Goal: Task Accomplishment & Management: Manage account settings

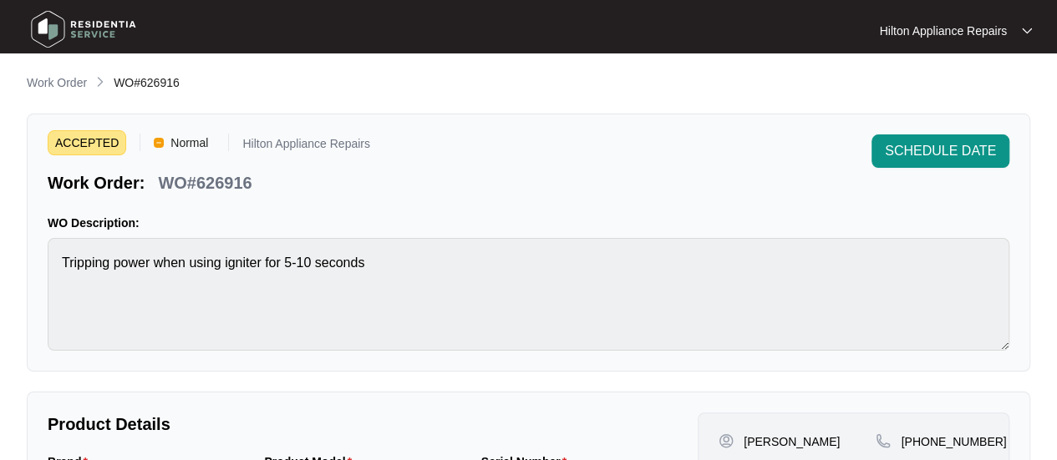
drag, startPoint x: 0, startPoint y: 0, endPoint x: 57, endPoint y: 83, distance: 100.4
click at [55, 84] on p "Work Order" at bounding box center [57, 82] width 60 height 17
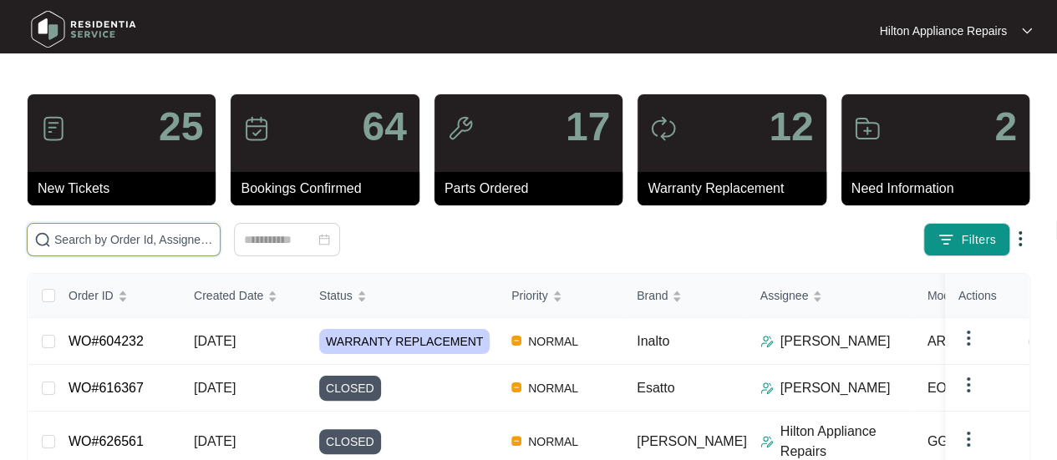
click at [89, 240] on input "text" at bounding box center [133, 240] width 159 height 18
paste input "WO#626156"
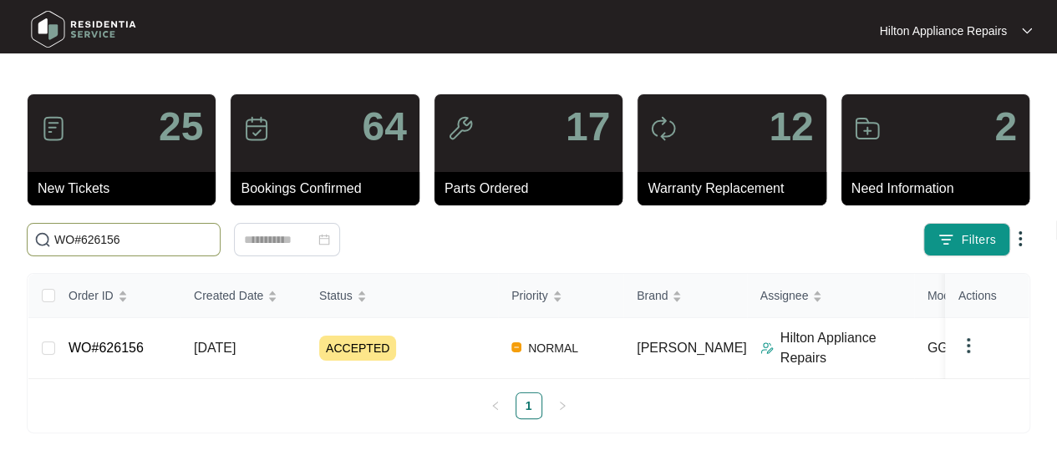
type input "WO#626156"
click at [225, 348] on span "[DATE]" at bounding box center [215, 348] width 42 height 14
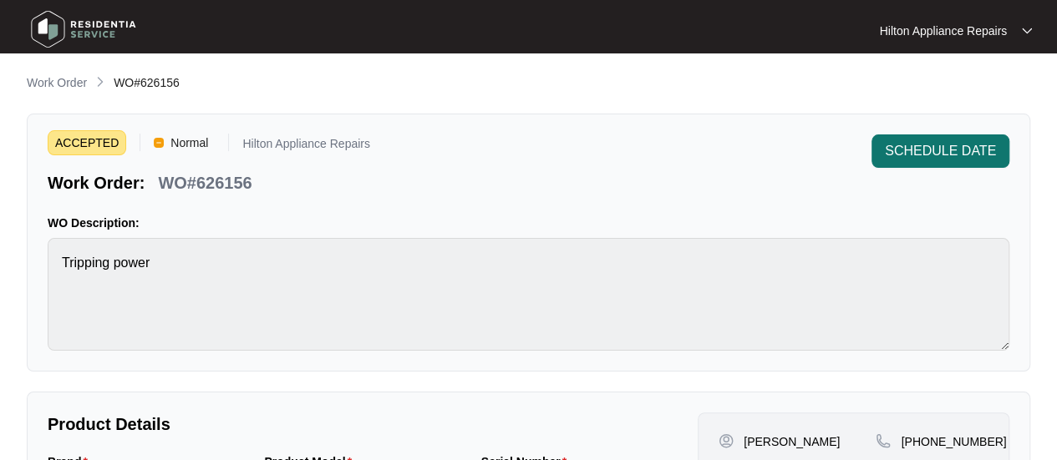
click at [928, 150] on span "SCHEDULE DATE" at bounding box center [940, 151] width 111 height 20
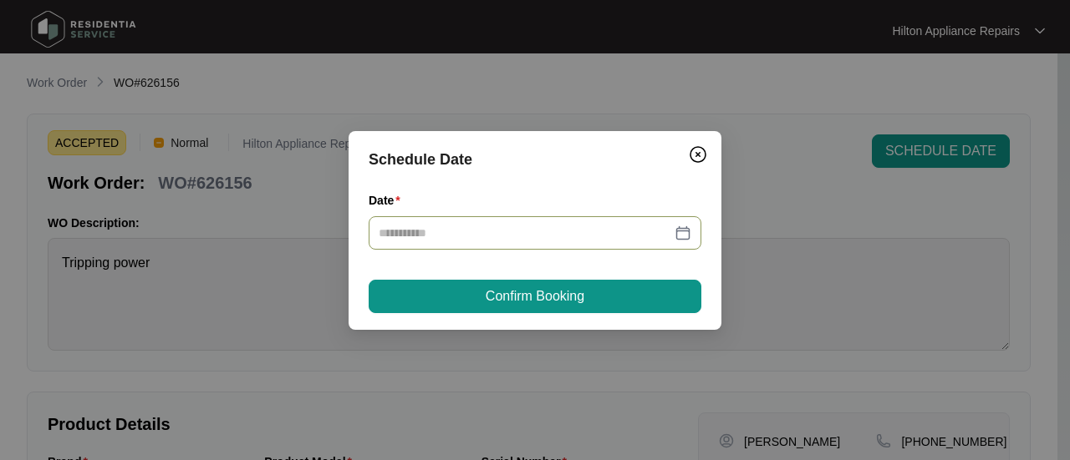
click at [689, 231] on div at bounding box center [535, 233] width 313 height 18
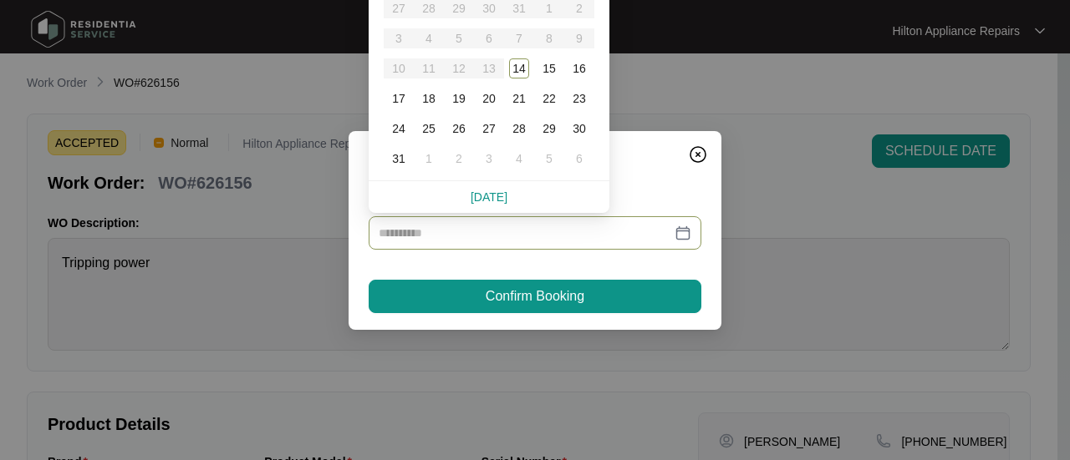
type input "**********"
click at [433, 96] on div "18" at bounding box center [429, 99] width 20 height 20
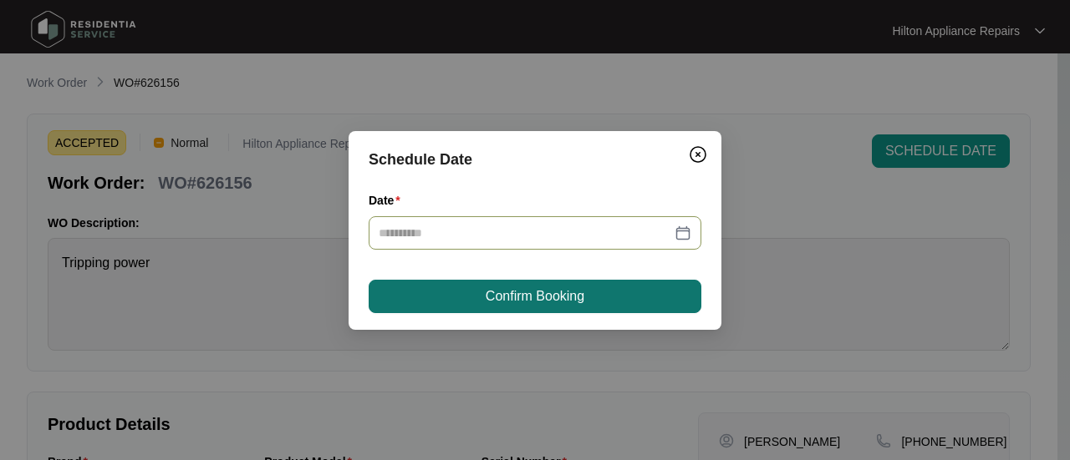
type input "**********"
click at [513, 292] on span "Confirm Booking" at bounding box center [535, 297] width 99 height 20
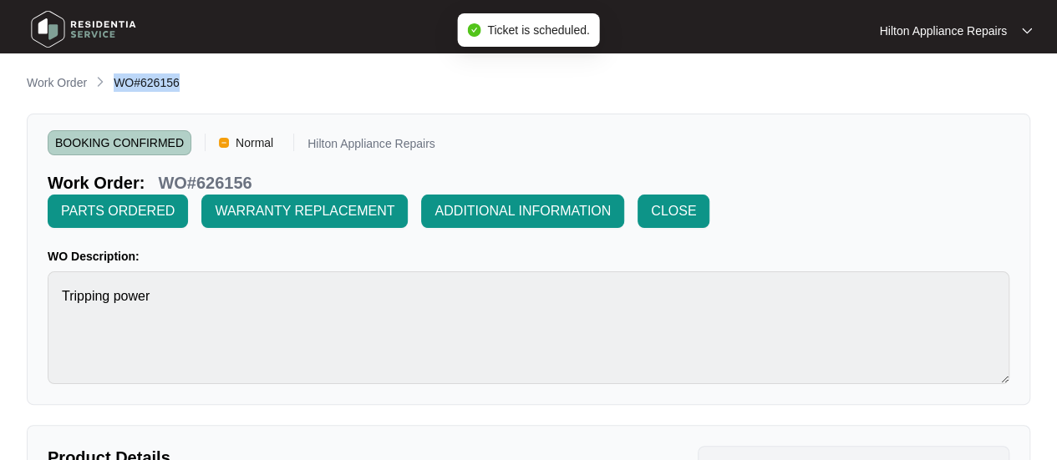
drag, startPoint x: 182, startPoint y: 79, endPoint x: 110, endPoint y: 78, distance: 71.9
click at [110, 78] on div "Work Order WO#626156" at bounding box center [529, 84] width 1004 height 20
copy span "WO#626156"
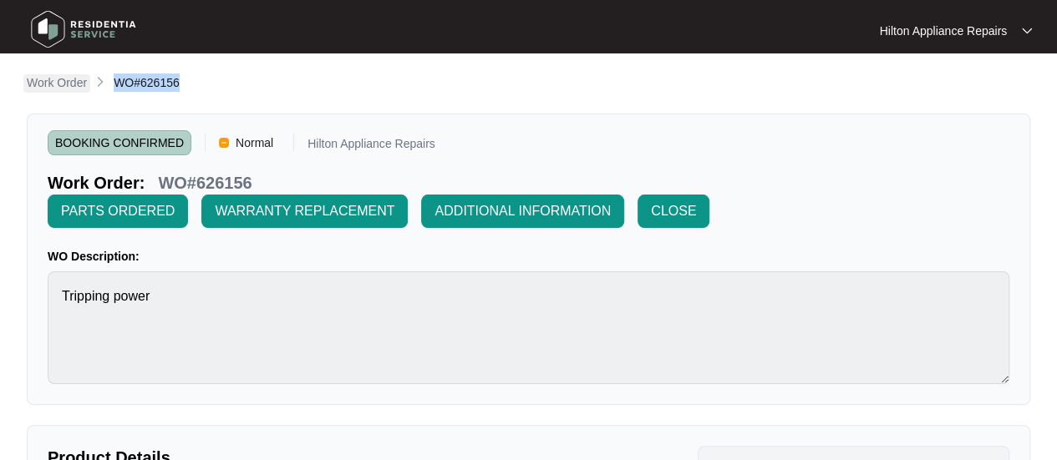
click at [64, 79] on p "Work Order" at bounding box center [57, 82] width 60 height 17
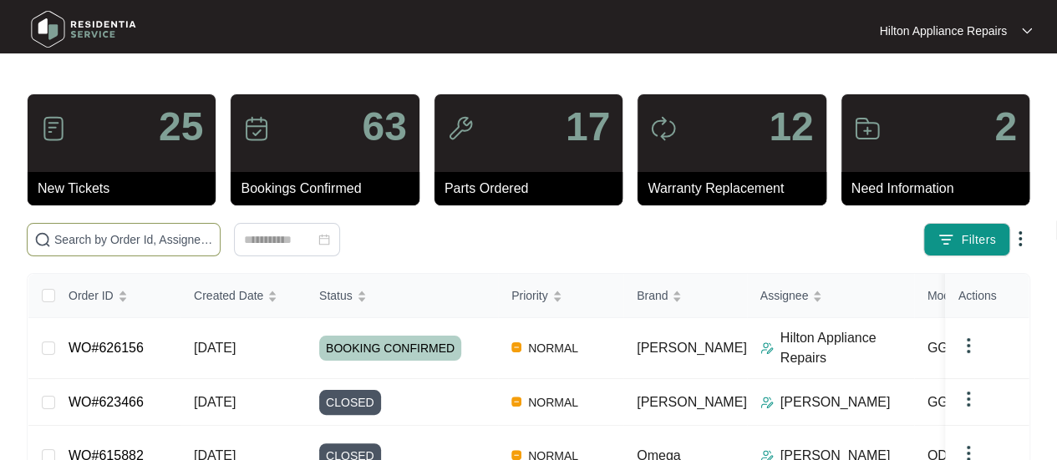
click at [65, 236] on input "text" at bounding box center [133, 240] width 159 height 18
paste input "WO#626156"
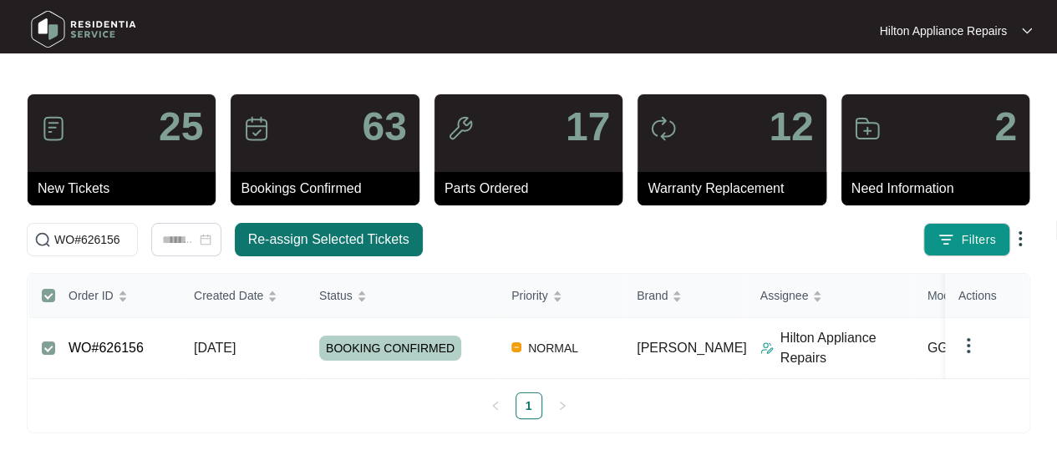
click at [294, 231] on span "Re-assign Selected Tickets" at bounding box center [328, 240] width 161 height 20
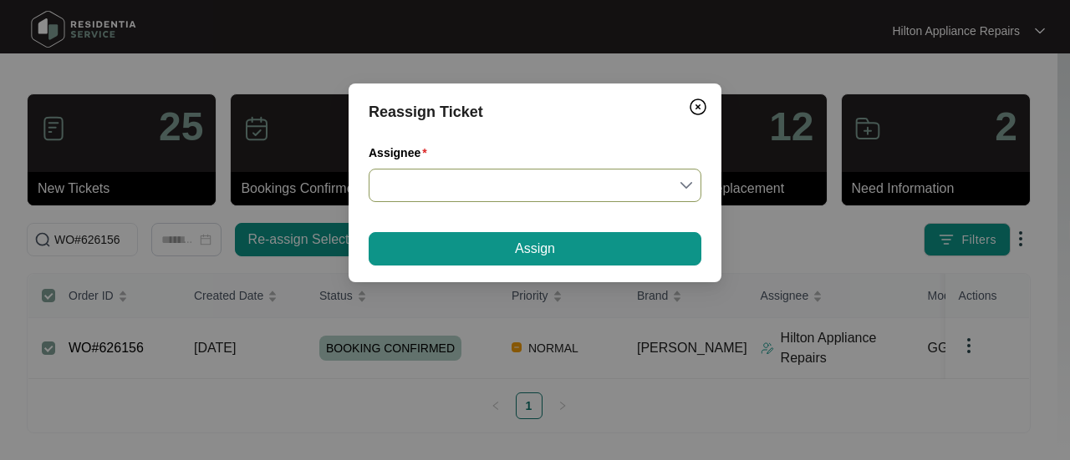
click at [685, 186] on input "Assignee" at bounding box center [535, 186] width 313 height 32
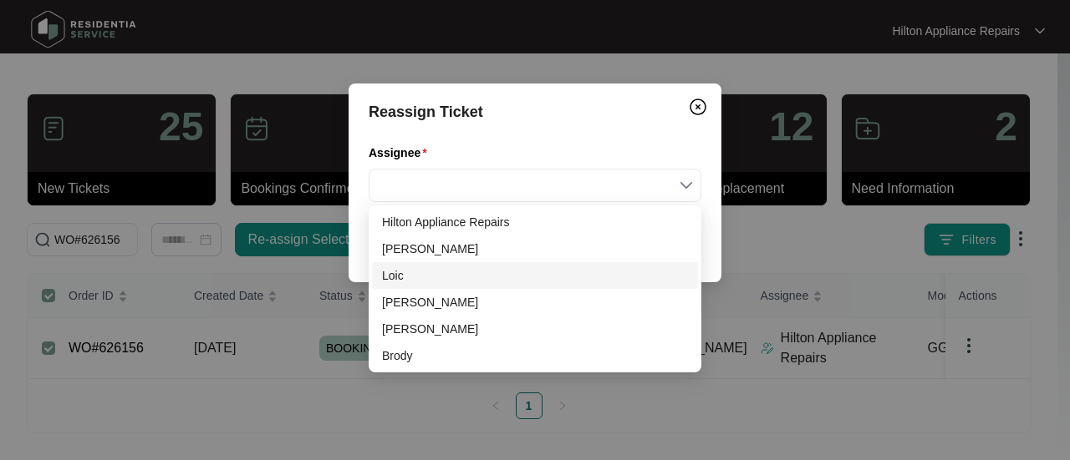
click at [435, 277] on div "Loic" at bounding box center [535, 276] width 306 height 18
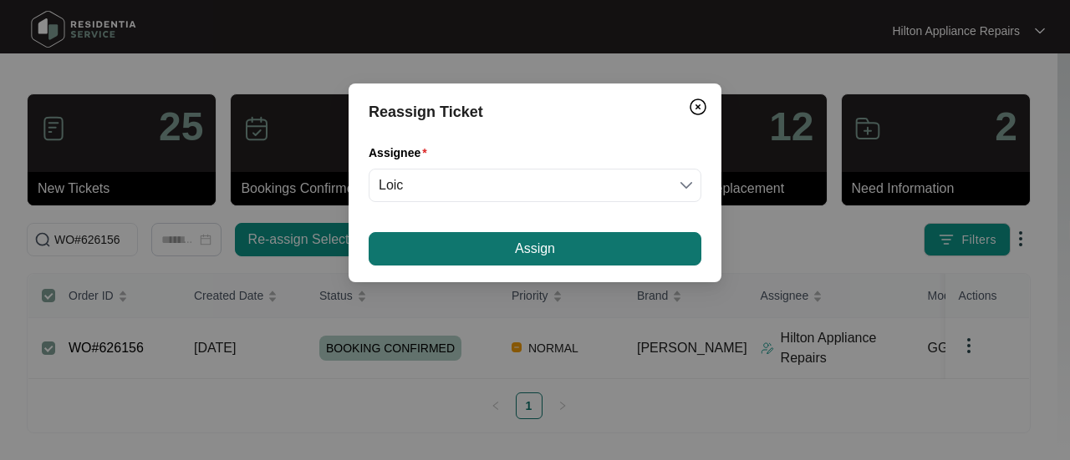
click at [490, 242] on button "Assign" at bounding box center [535, 248] width 333 height 33
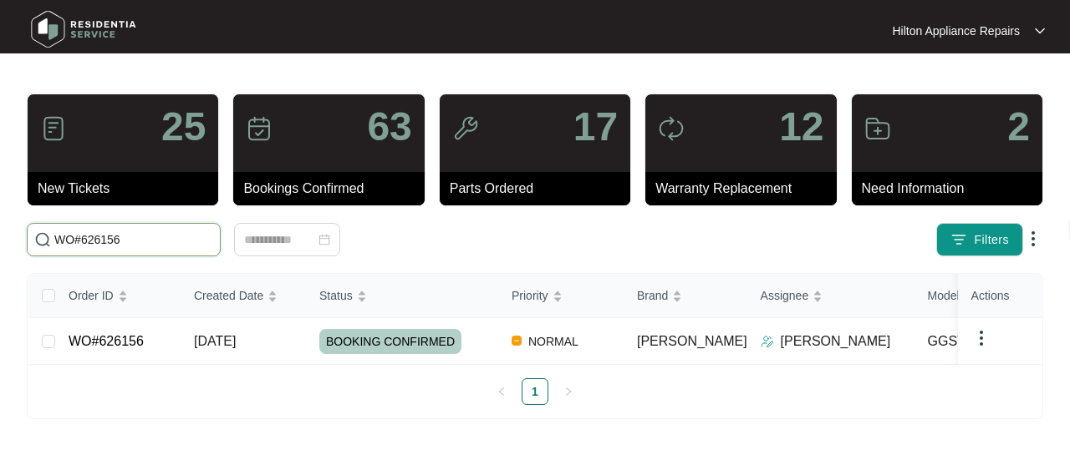
click at [150, 239] on input "WO#626156" at bounding box center [133, 240] width 159 height 18
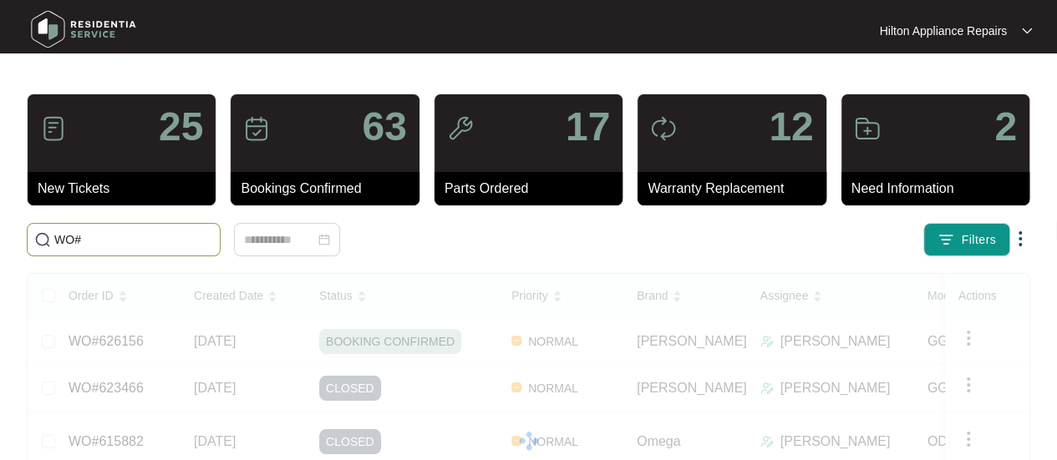
paste input "621588"
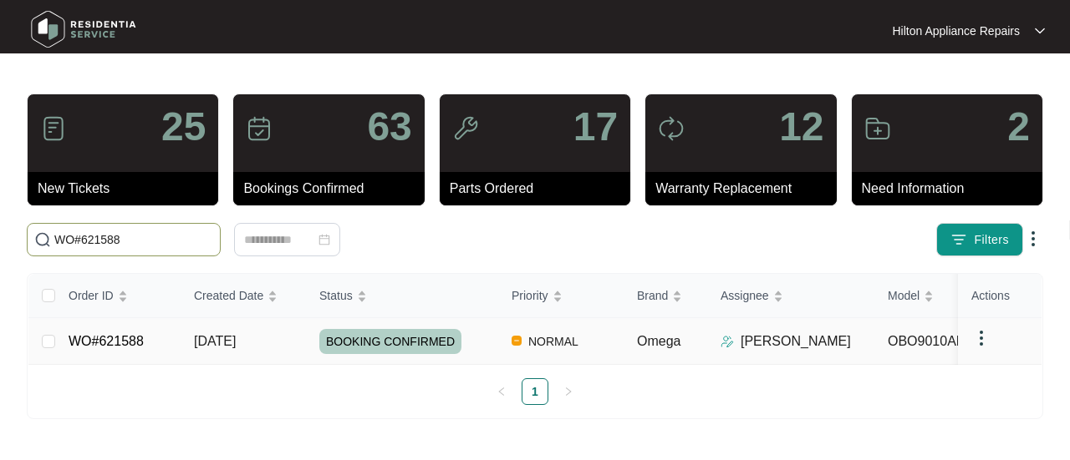
type input "WO#621588"
click at [226, 338] on span "[DATE]" at bounding box center [215, 341] width 42 height 14
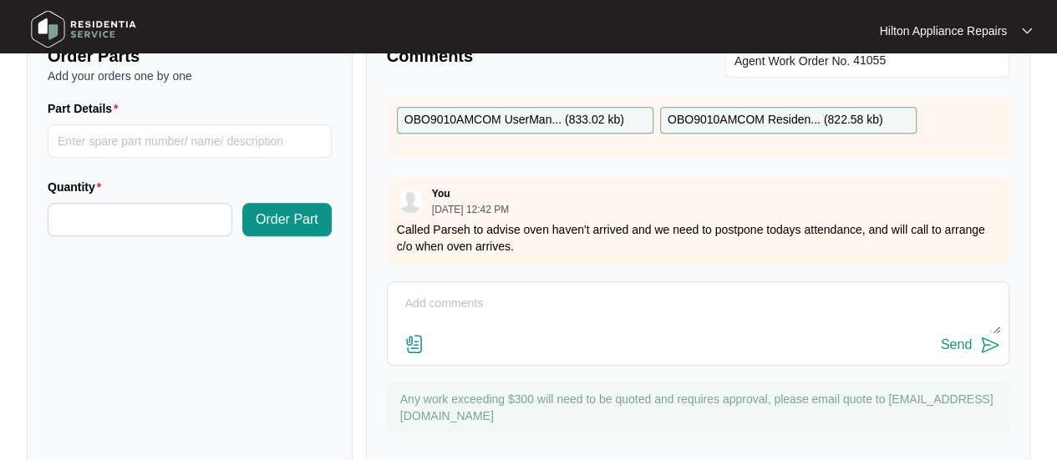
scroll to position [219, 0]
click at [432, 291] on textarea at bounding box center [698, 312] width 604 height 43
click at [703, 291] on textarea "Oven still not arrived, please advise if there is any ETA," at bounding box center [698, 312] width 604 height 43
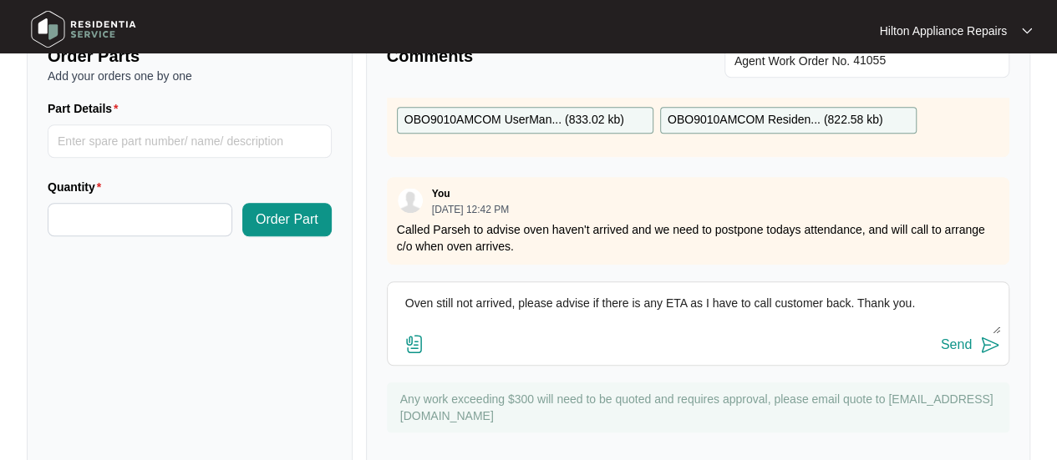
drag, startPoint x: 939, startPoint y: 270, endPoint x: 239, endPoint y: 268, distance: 700.3
click at [239, 268] on div "Order Parts Add your orders one by one Part Details Quantity Order Part Comment…" at bounding box center [528, 246] width 1017 height 447
type textarea "Oven still not arrived, please advise if there is any ETA as I have to call cus…"
click at [951, 338] on div "Send" at bounding box center [956, 345] width 31 height 15
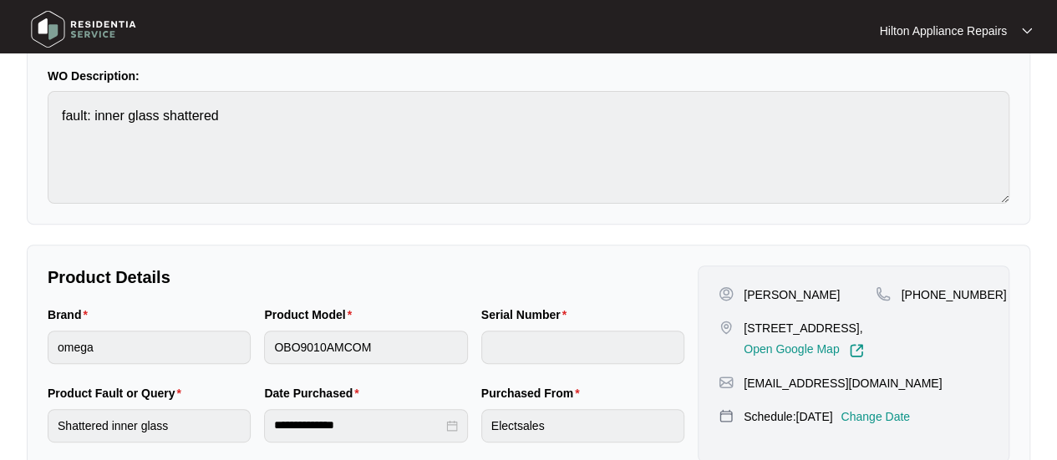
scroll to position [0, 0]
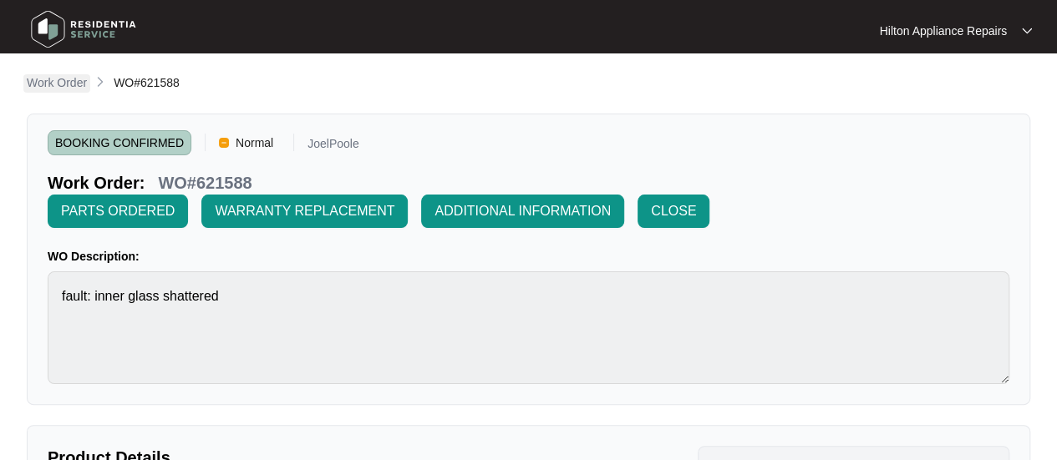
drag, startPoint x: 51, startPoint y: 79, endPoint x: 61, endPoint y: 82, distance: 10.3
click at [51, 79] on p "Work Order" at bounding box center [57, 82] width 60 height 17
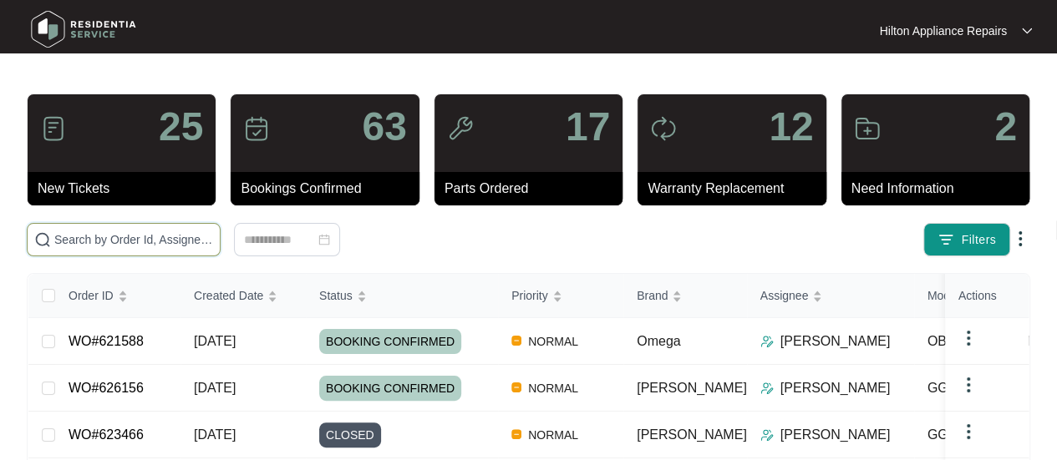
click at [76, 242] on input "text" at bounding box center [133, 240] width 159 height 18
paste input "627109"
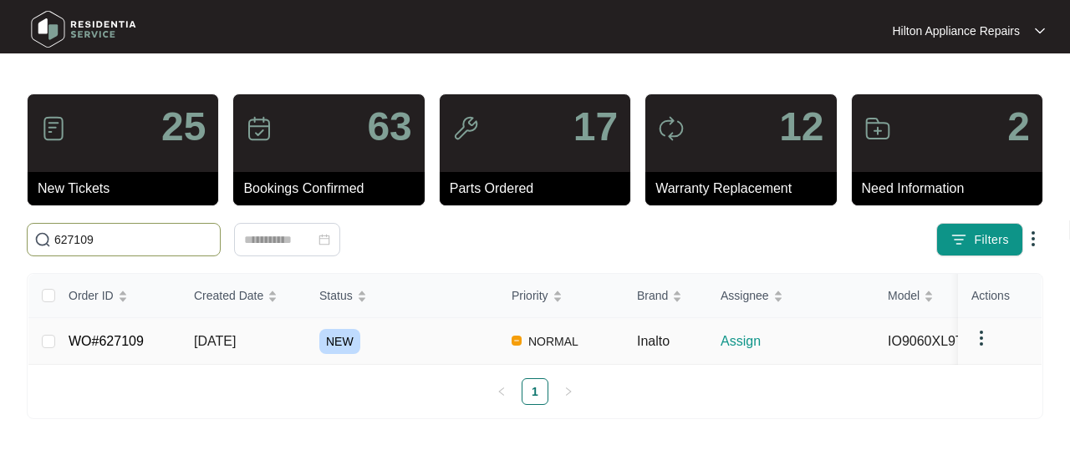
type input "627109"
click at [234, 339] on span "[DATE]" at bounding box center [215, 341] width 42 height 14
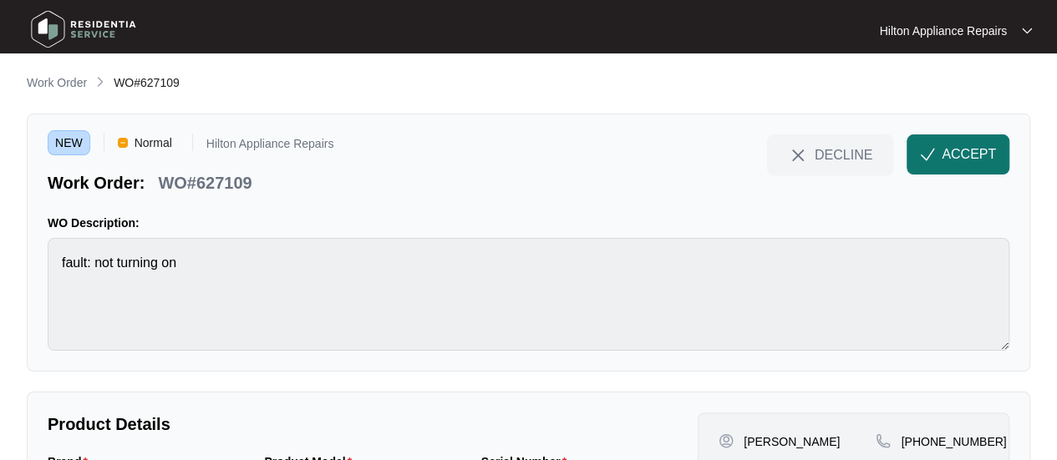
click at [932, 164] on span "button" at bounding box center [927, 157] width 15 height 14
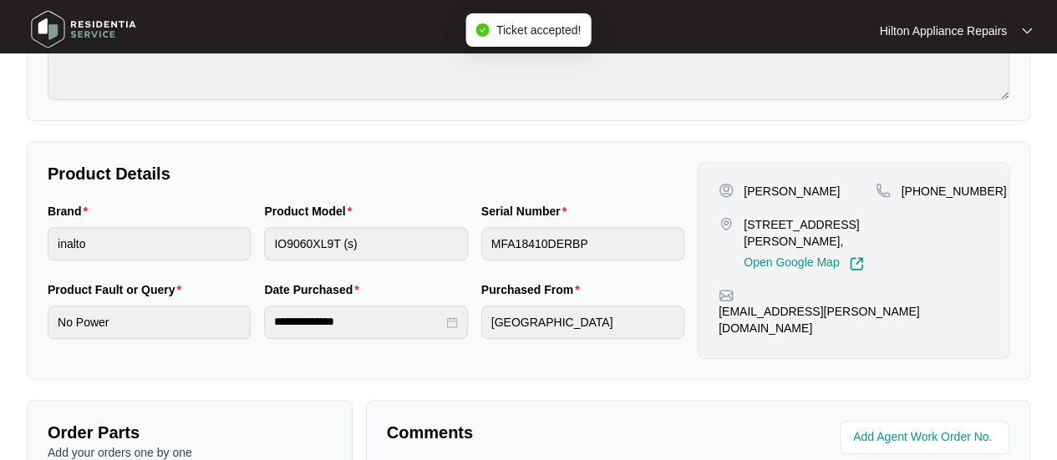
scroll to position [334, 0]
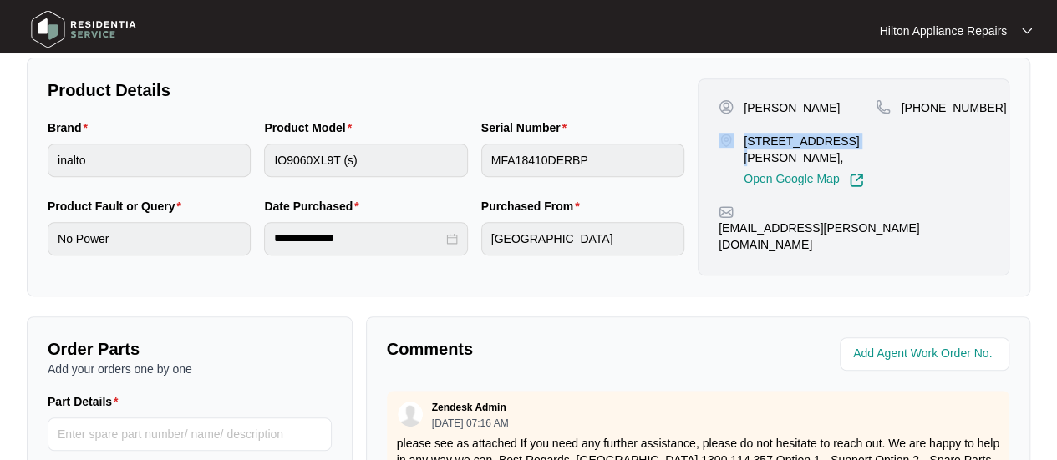
drag, startPoint x: 835, startPoint y: 138, endPoint x: 732, endPoint y: 139, distance: 102.8
click at [732, 139] on div "[STREET_ADDRESS][PERSON_NAME], Open Google Map" at bounding box center [797, 160] width 157 height 55
copy div "[STREET_ADDRESS][PERSON_NAME]"
drag, startPoint x: 792, startPoint y: 105, endPoint x: 745, endPoint y: 106, distance: 46.8
click at [745, 106] on p "[PERSON_NAME]" at bounding box center [792, 107] width 96 height 17
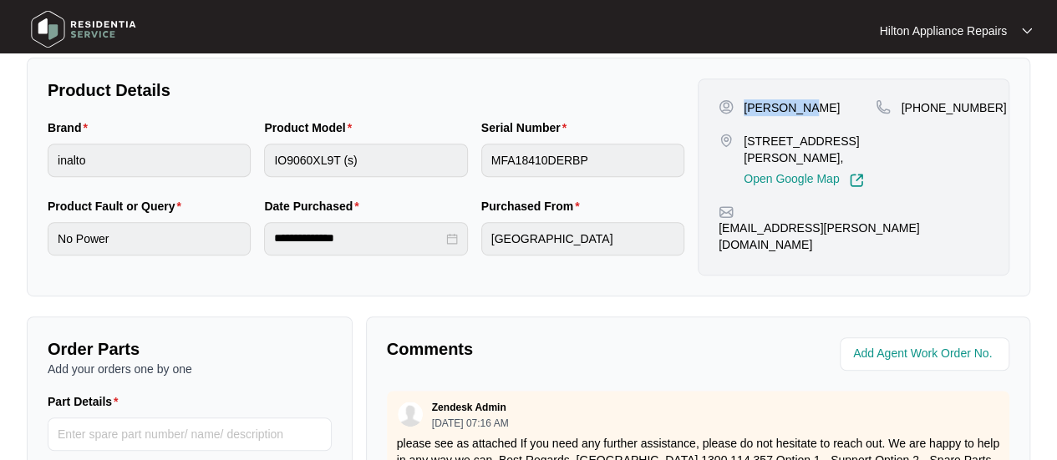
copy p "[PERSON_NAME]"
drag, startPoint x: 844, startPoint y: 110, endPoint x: 798, endPoint y: 109, distance: 46.0
click at [798, 109] on div "[PERSON_NAME]" at bounding box center [797, 107] width 157 height 17
copy p "[PERSON_NAME]"
drag, startPoint x: 981, startPoint y: 106, endPoint x: 923, endPoint y: 108, distance: 58.5
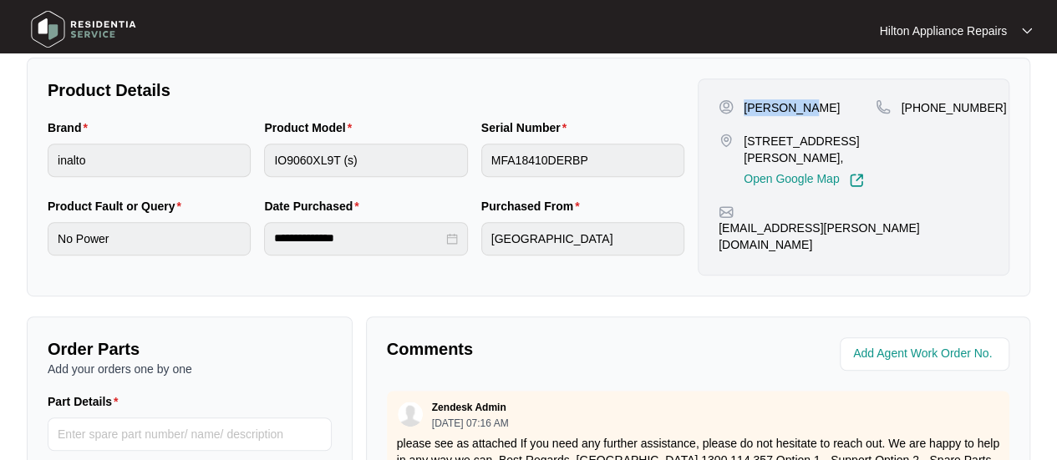
click at [923, 108] on span "[PHONE_NUMBER]" at bounding box center [953, 107] width 105 height 13
copy span "498464791"
drag, startPoint x: 863, startPoint y: 231, endPoint x: 740, endPoint y: 230, distance: 123.7
click at [740, 230] on div "[EMAIL_ADDRESS][PERSON_NAME][DOMAIN_NAME]" at bounding box center [854, 229] width 270 height 48
copy p "[EMAIL_ADDRESS][PERSON_NAME][DOMAIN_NAME]"
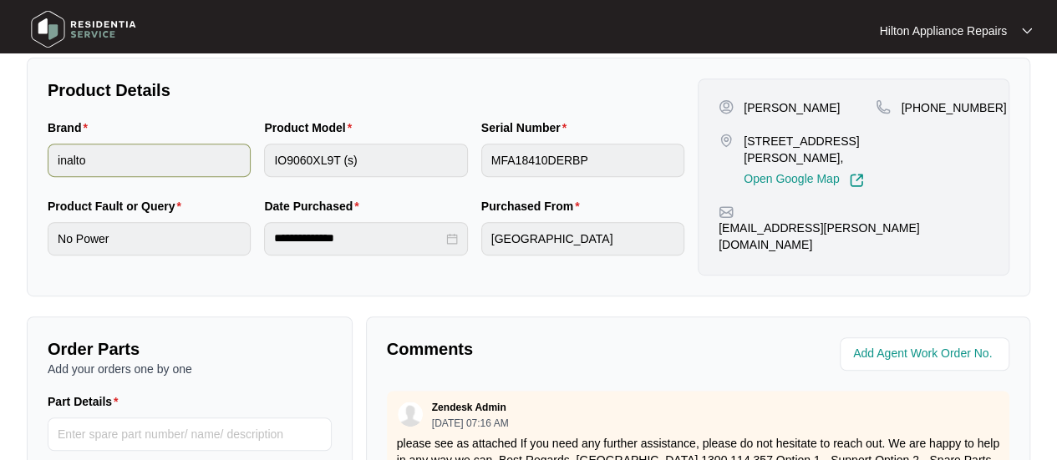
click at [171, 161] on div "Brand inalto Product Model IO9060XL9T (s) Serial Number MFA18410DERBP" at bounding box center [366, 158] width 650 height 79
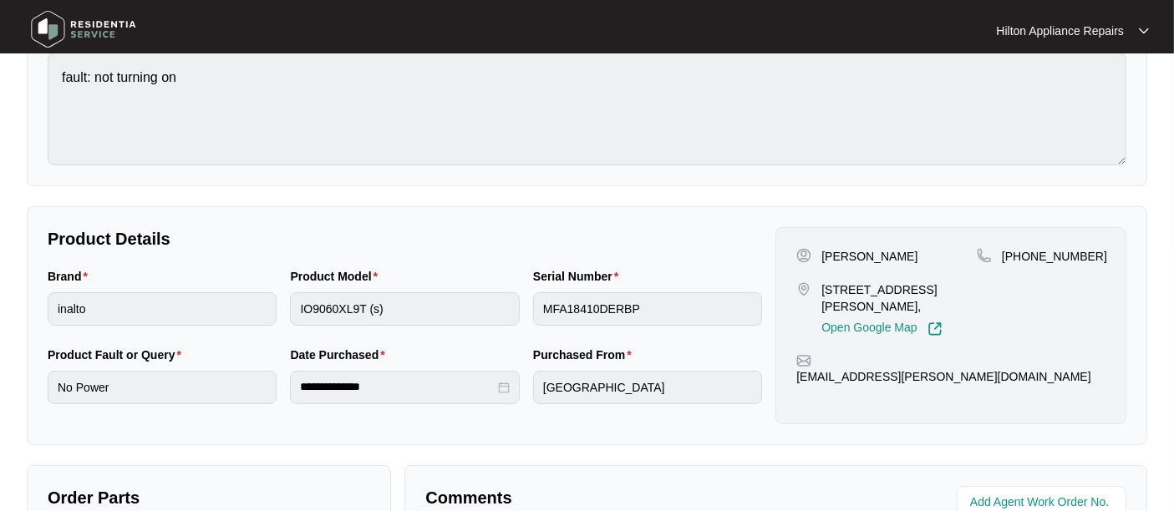
scroll to position [0, 0]
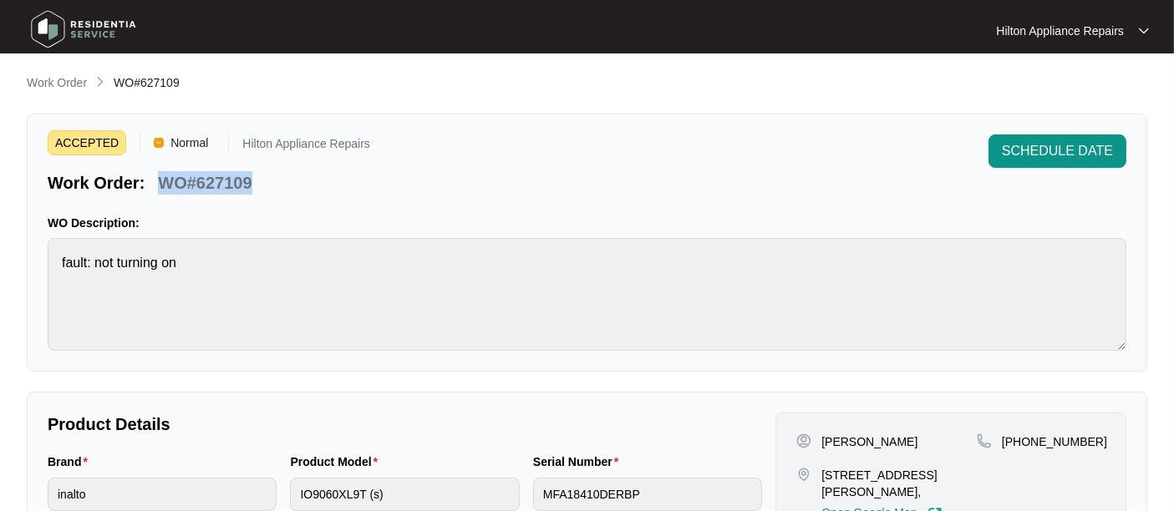
drag, startPoint x: 236, startPoint y: 174, endPoint x: 150, endPoint y: 175, distance: 85.3
click at [150, 175] on div "Work Order: WO#627109" at bounding box center [209, 179] width 323 height 29
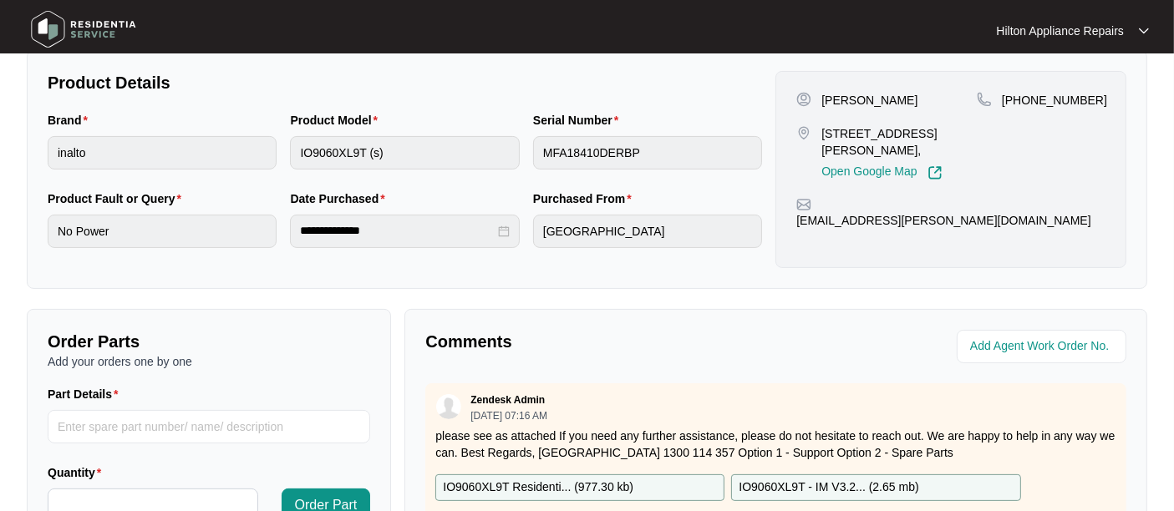
scroll to position [371, 0]
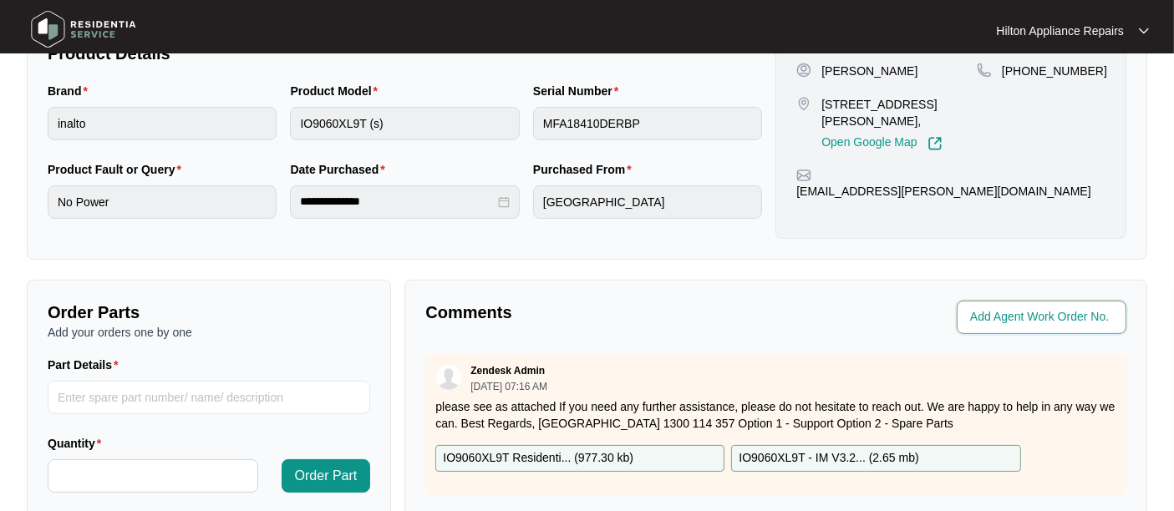
click at [1005, 318] on input "string" at bounding box center [1043, 318] width 146 height 20
type input "41419"
click at [792, 320] on div "Agent Work Order No." at bounding box center [954, 317] width 343 height 33
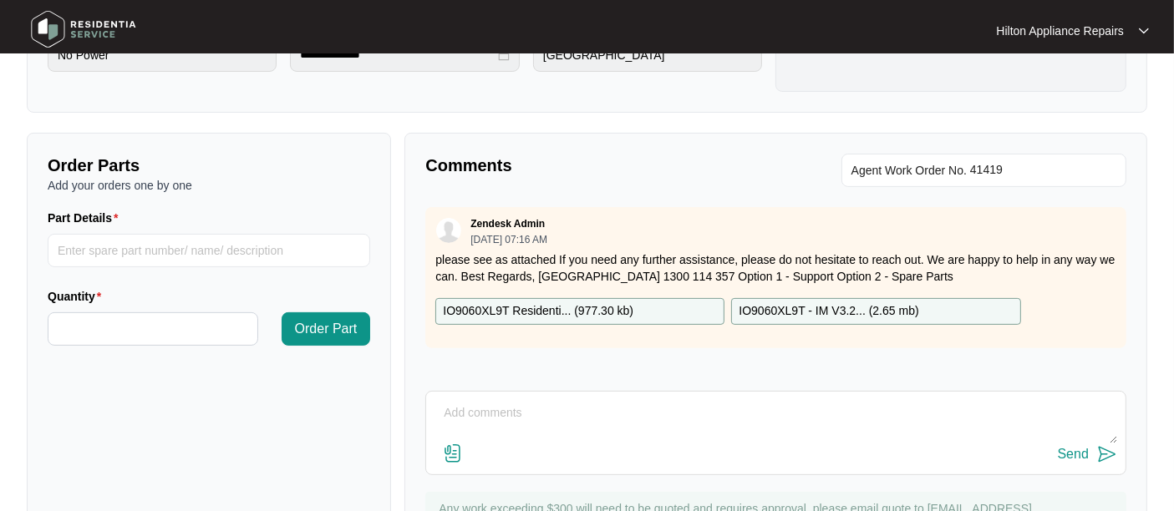
scroll to position [610, 0]
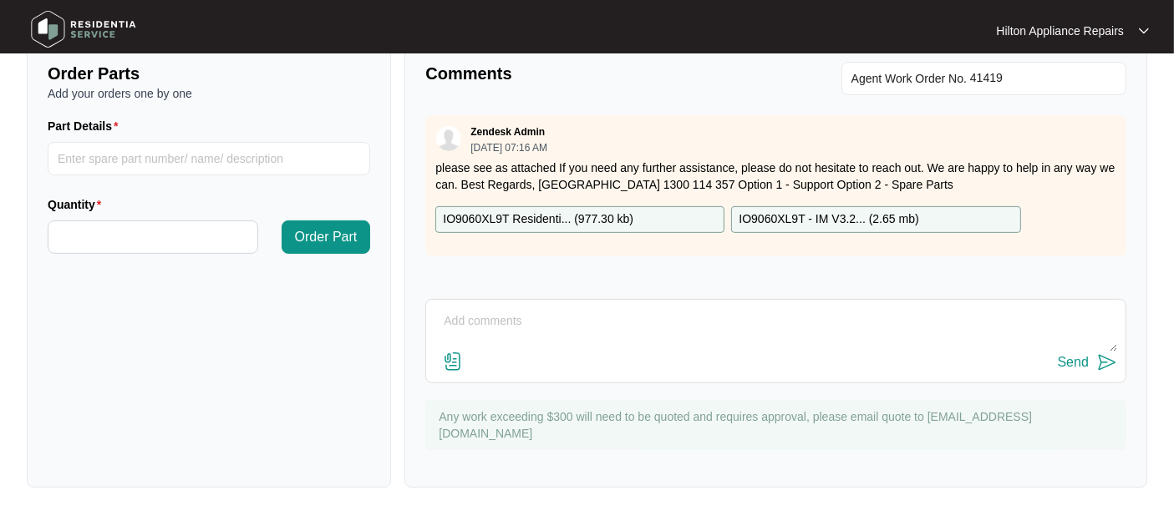
click at [463, 308] on textarea at bounding box center [776, 329] width 683 height 43
paste textarea "Called [PERSON_NAME] LMTC & texted"
type textarea "Called [PERSON_NAME] LMTC & texted"
click at [1056, 352] on button "Send" at bounding box center [1087, 363] width 59 height 23
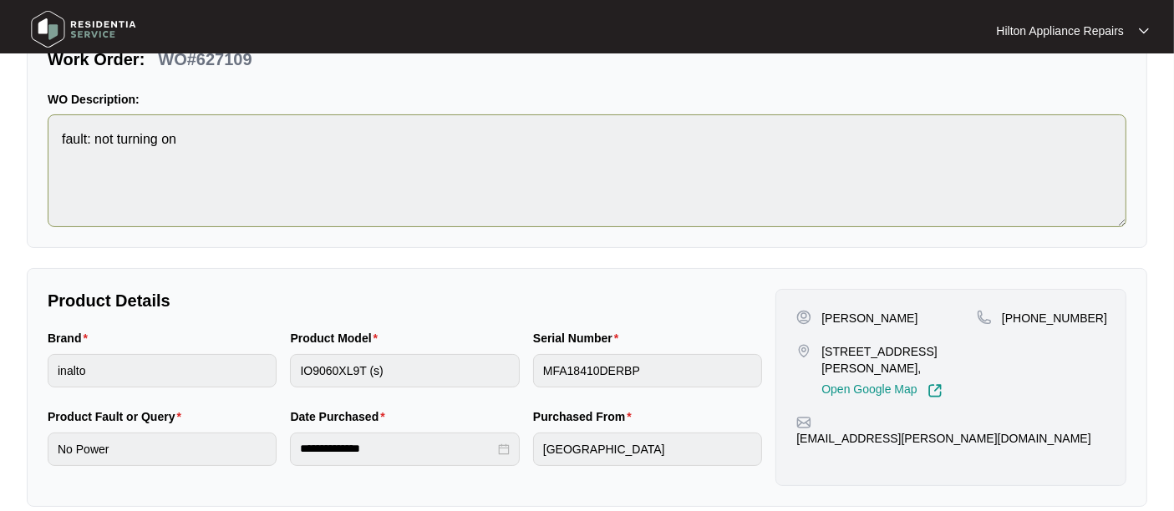
scroll to position [0, 0]
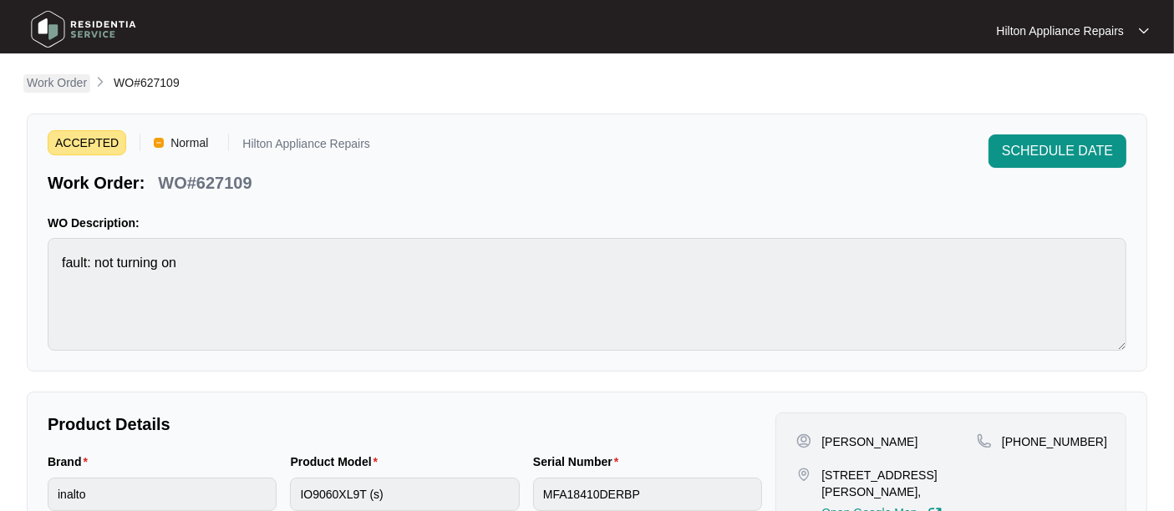
click at [65, 80] on p "Work Order" at bounding box center [57, 82] width 60 height 17
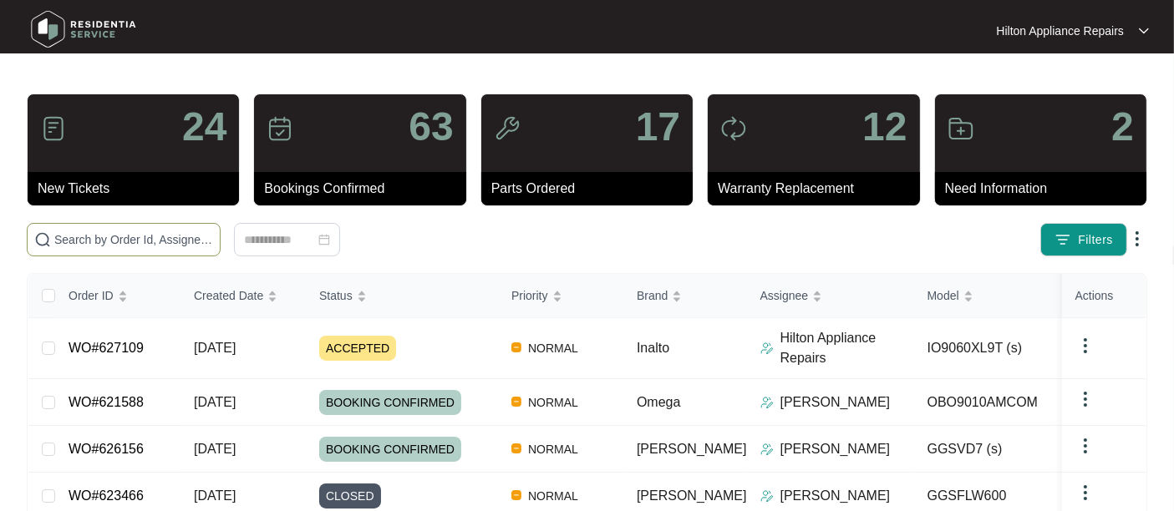
click at [100, 228] on span at bounding box center [124, 239] width 194 height 33
paste input "627124"
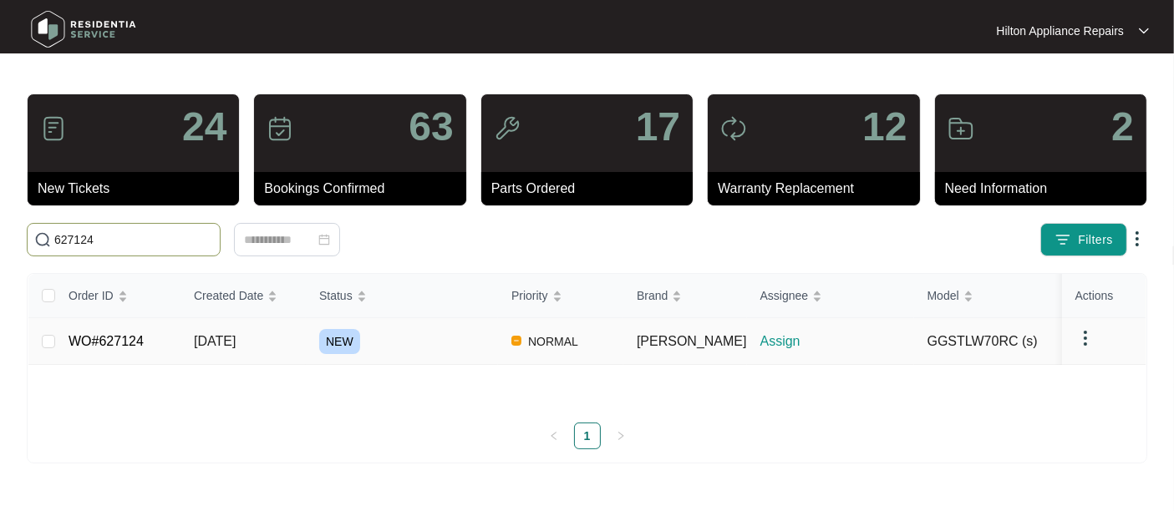
type input "627124"
click at [230, 348] on span "[DATE]" at bounding box center [215, 341] width 42 height 14
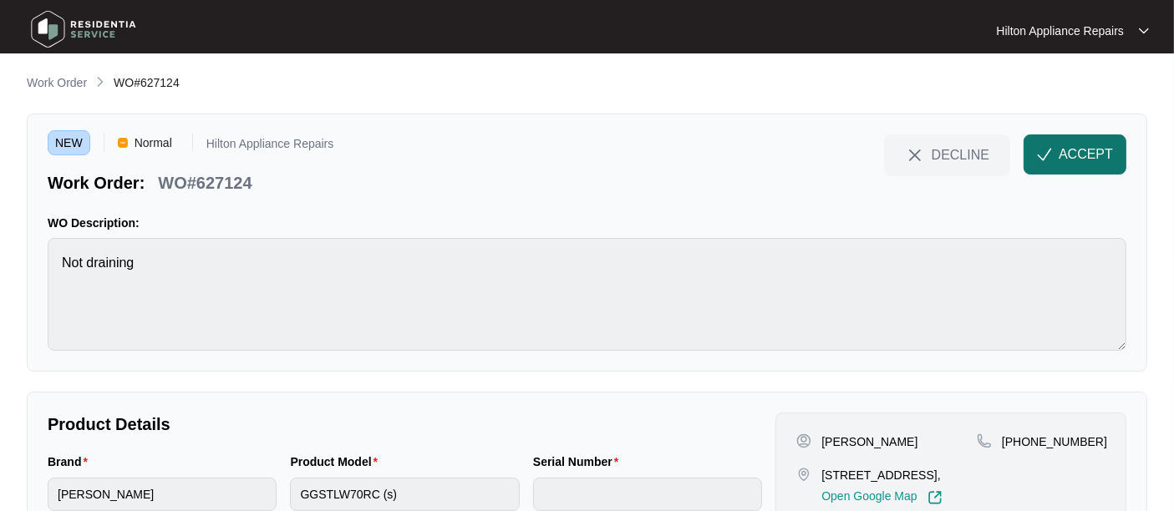
click at [1056, 150] on span "ACCEPT" at bounding box center [1086, 155] width 54 height 20
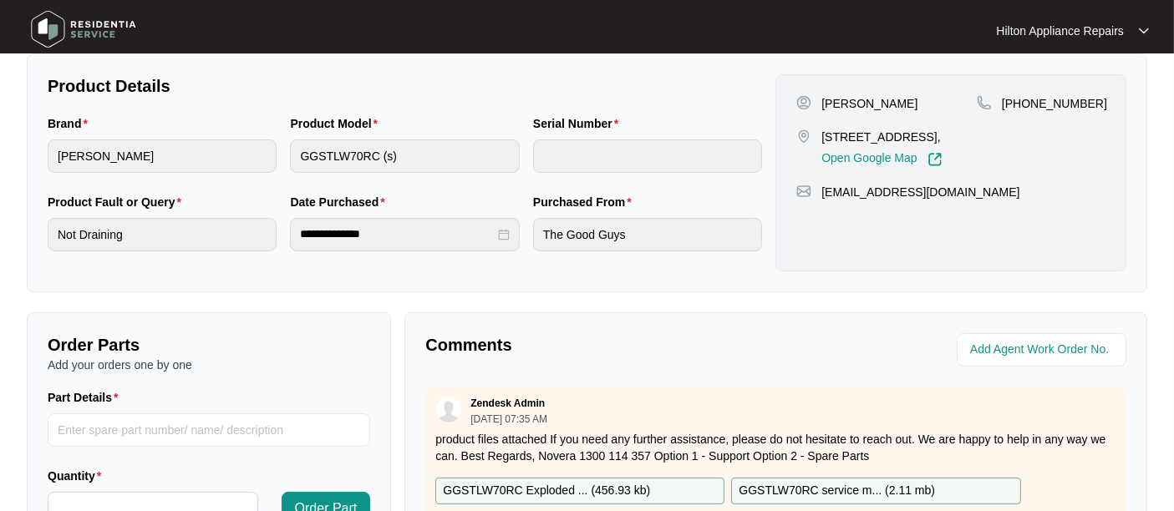
scroll to position [186, 0]
